Goal: Information Seeking & Learning: Learn about a topic

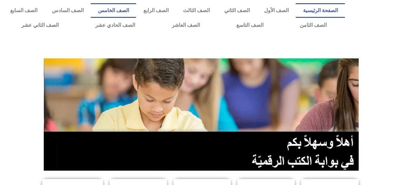
click at [136, 11] on link "الصف الخامس" at bounding box center [113, 10] width 45 height 15
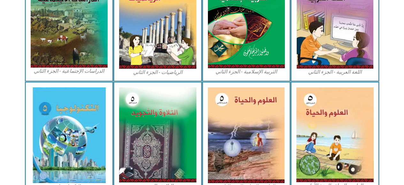
scroll to position [350, 0]
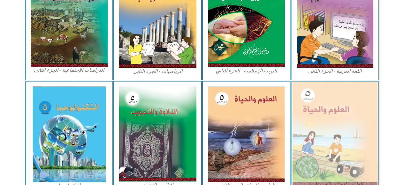
click at [338, 130] on img at bounding box center [335, 134] width 85 height 104
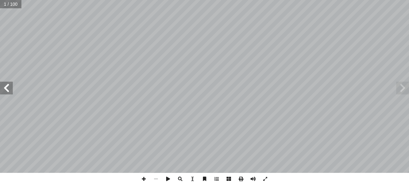
click at [4, 86] on span at bounding box center [6, 88] width 13 height 13
click at [7, 88] on span at bounding box center [6, 88] width 13 height 13
click at [6, 89] on span at bounding box center [6, 88] width 13 height 13
click at [401, 90] on span at bounding box center [402, 88] width 13 height 13
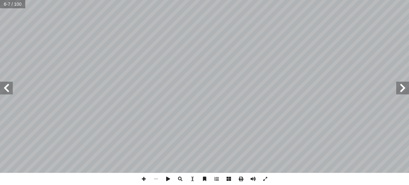
click at [10, 89] on span at bounding box center [6, 88] width 13 height 13
click at [5, 89] on span at bounding box center [6, 88] width 13 height 13
click at [5, 88] on span at bounding box center [6, 88] width 13 height 13
